Goal: Task Accomplishment & Management: Manage account settings

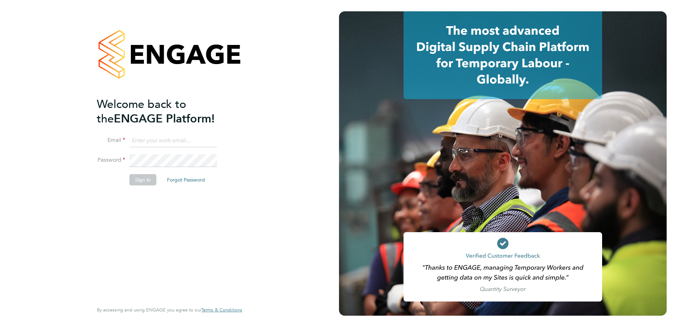
type input "[PERSON_NAME][EMAIL_ADDRESS][DOMAIN_NAME]"
click at [145, 179] on button "Sign In" at bounding box center [142, 179] width 27 height 11
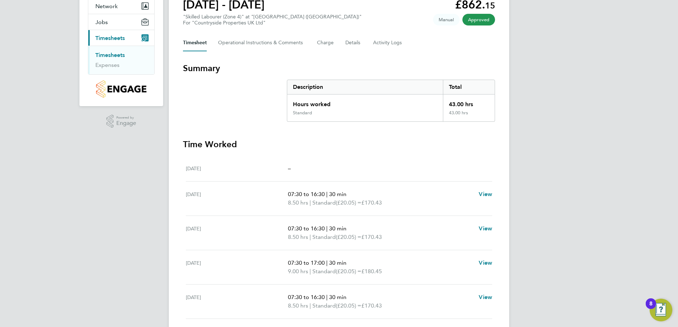
scroll to position [9, 0]
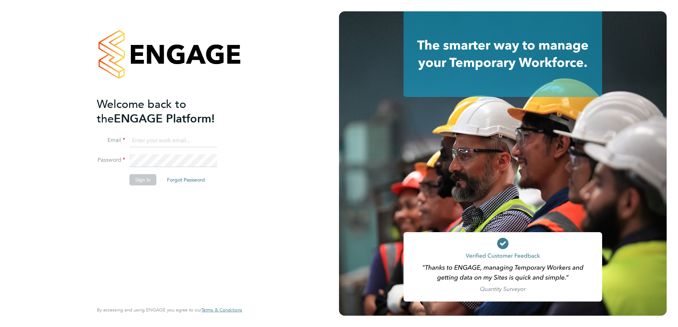
type input "[PERSON_NAME][EMAIL_ADDRESS][DOMAIN_NAME]"
click at [142, 183] on button "Sign In" at bounding box center [142, 179] width 27 height 11
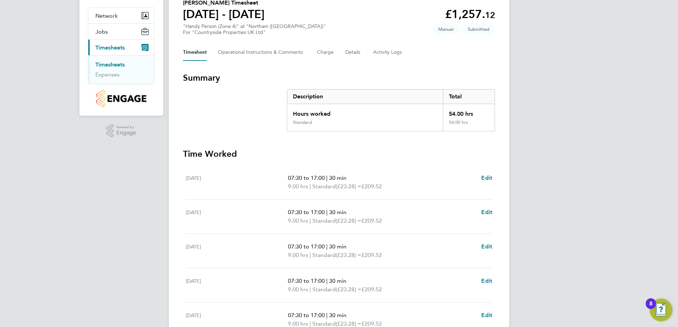
scroll to position [177, 0]
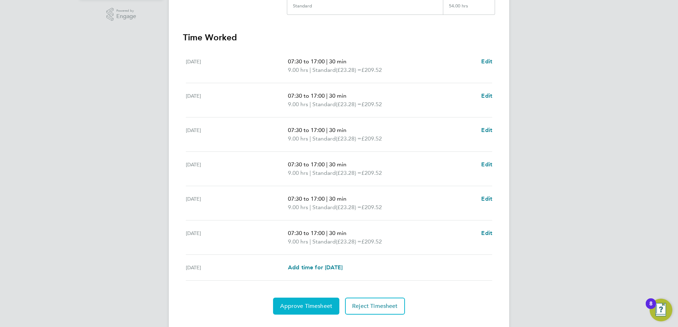
click at [321, 307] on span "Approve Timesheet" at bounding box center [306, 306] width 52 height 7
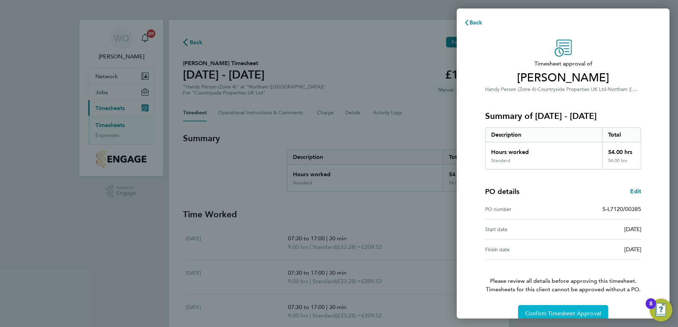
click at [531, 311] on span "Confirm Timesheet Approval" at bounding box center [563, 313] width 76 height 7
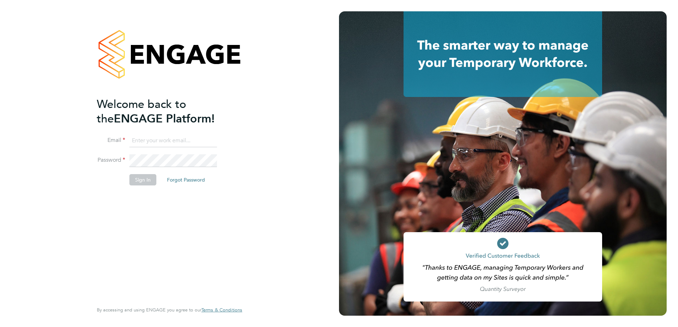
type input "[PERSON_NAME][EMAIL_ADDRESS][DOMAIN_NAME]"
click at [144, 180] on button "Sign In" at bounding box center [142, 179] width 27 height 11
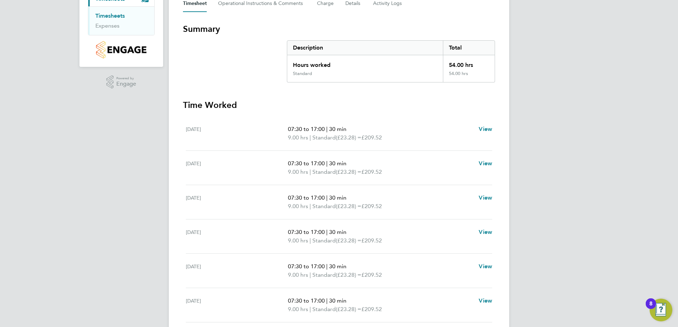
scroll to position [53, 0]
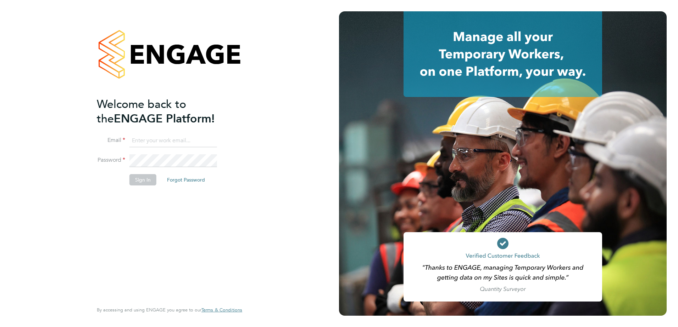
type input "wayne.orchard@vistry.co.uk"
click at [148, 177] on button "Sign In" at bounding box center [142, 179] width 27 height 11
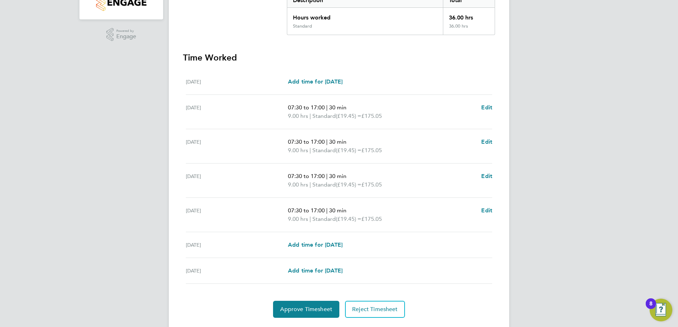
scroll to position [176, 0]
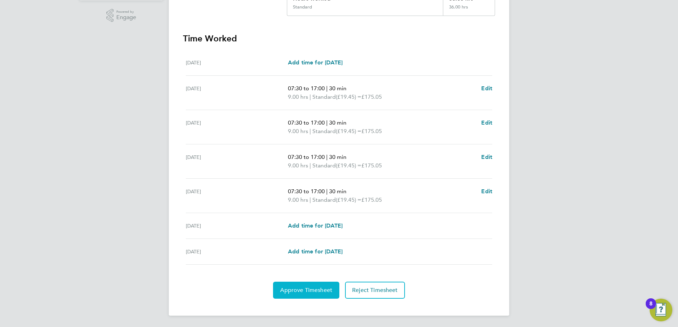
click at [324, 289] on span "Approve Timesheet" at bounding box center [306, 290] width 52 height 7
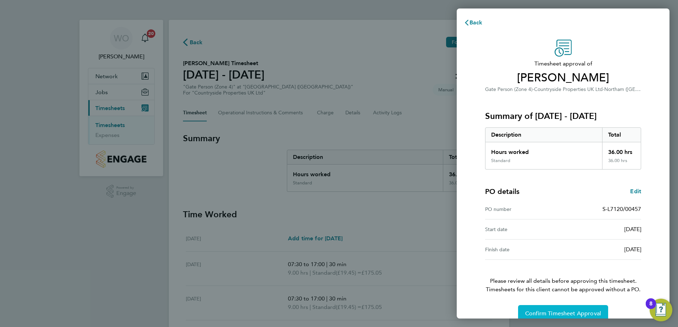
click at [550, 313] on span "Confirm Timesheet Approval" at bounding box center [563, 313] width 76 height 7
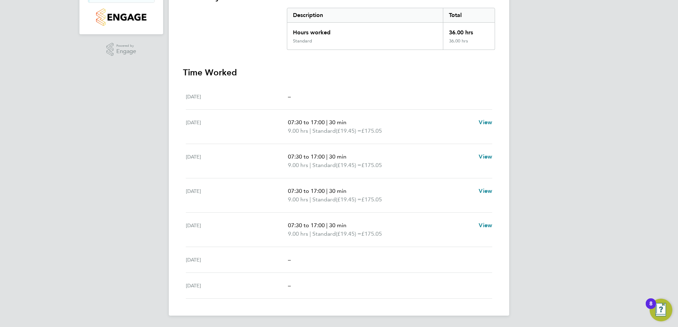
scroll to position [71, 0]
